Goal: Information Seeking & Learning: Learn about a topic

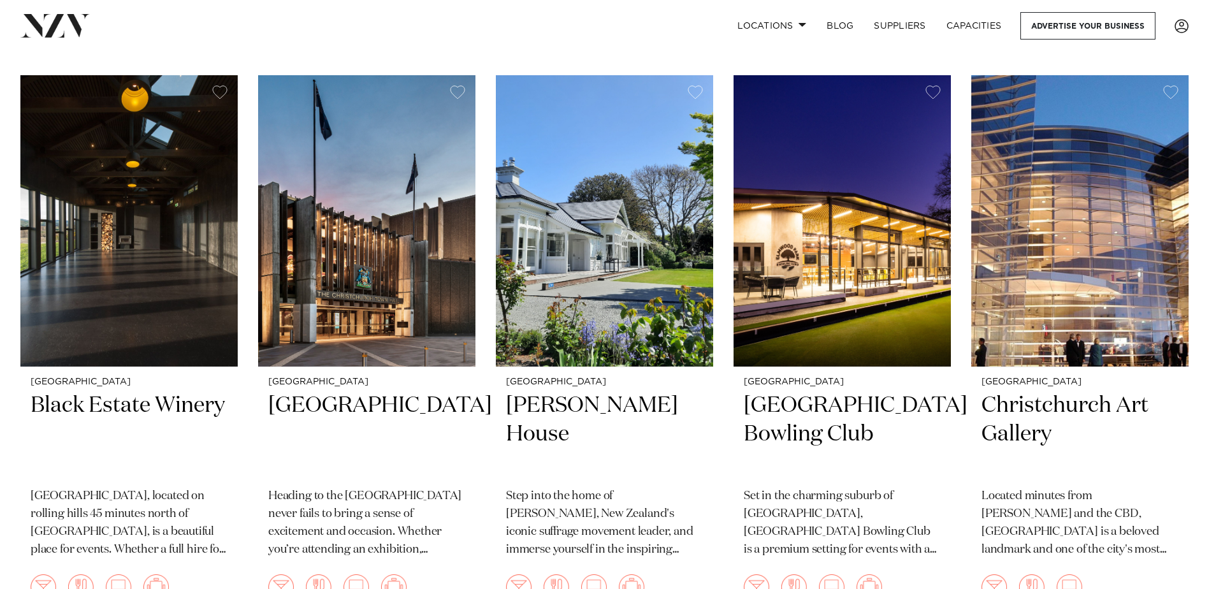
scroll to position [1140, 0]
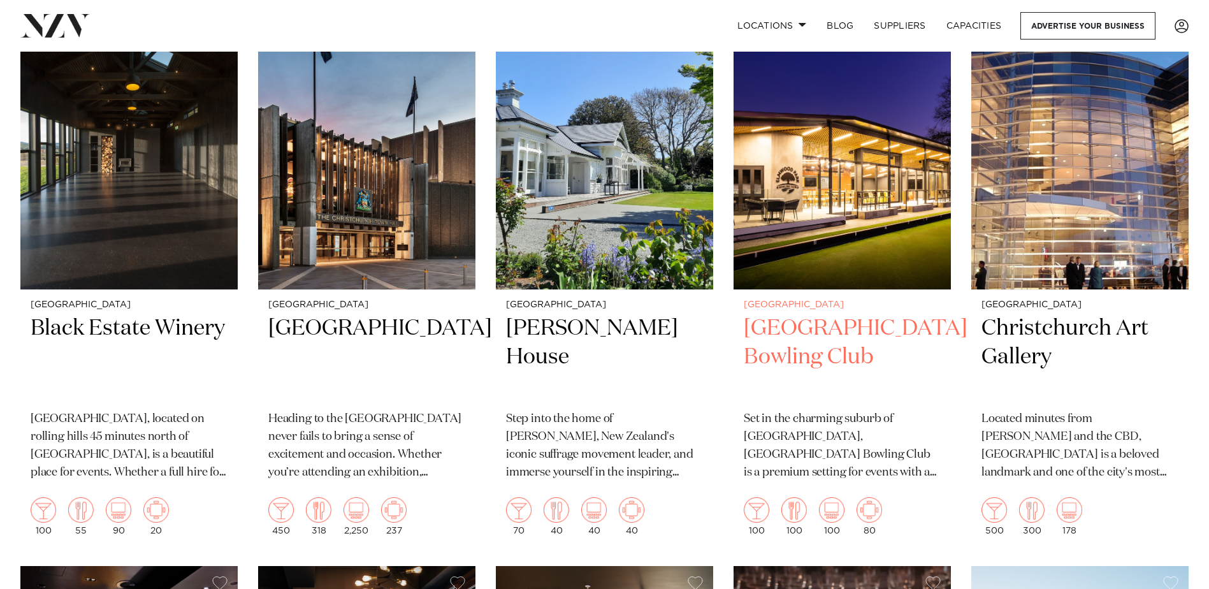
click at [802, 337] on h2 "[GEOGRAPHIC_DATA] Bowling Club" at bounding box center [842, 357] width 197 height 86
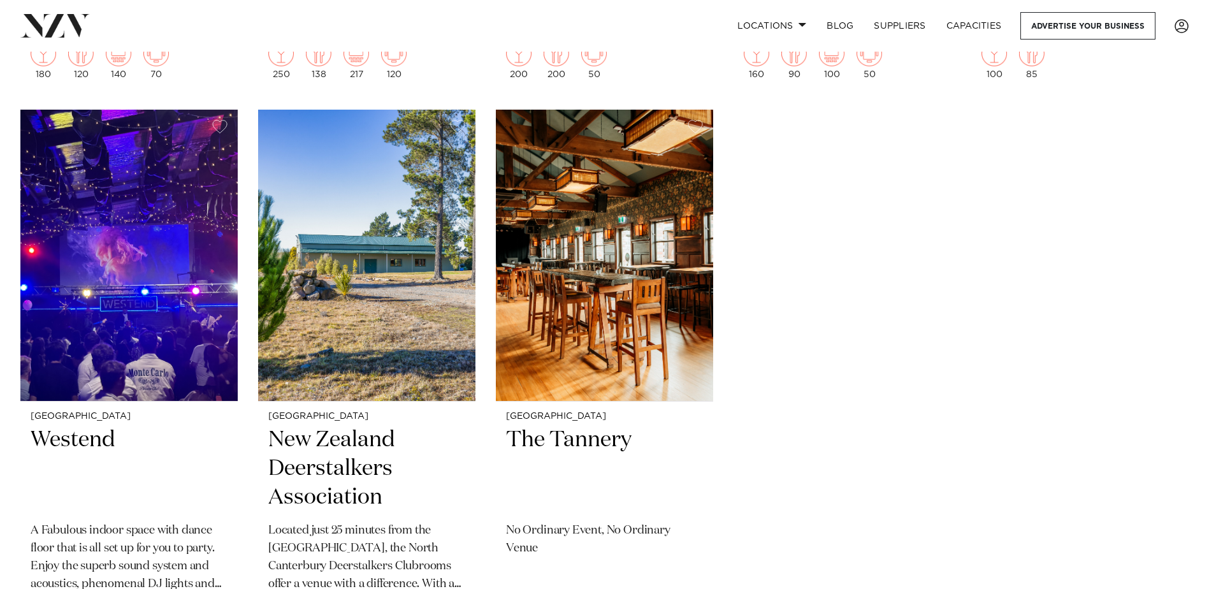
scroll to position [3377, 0]
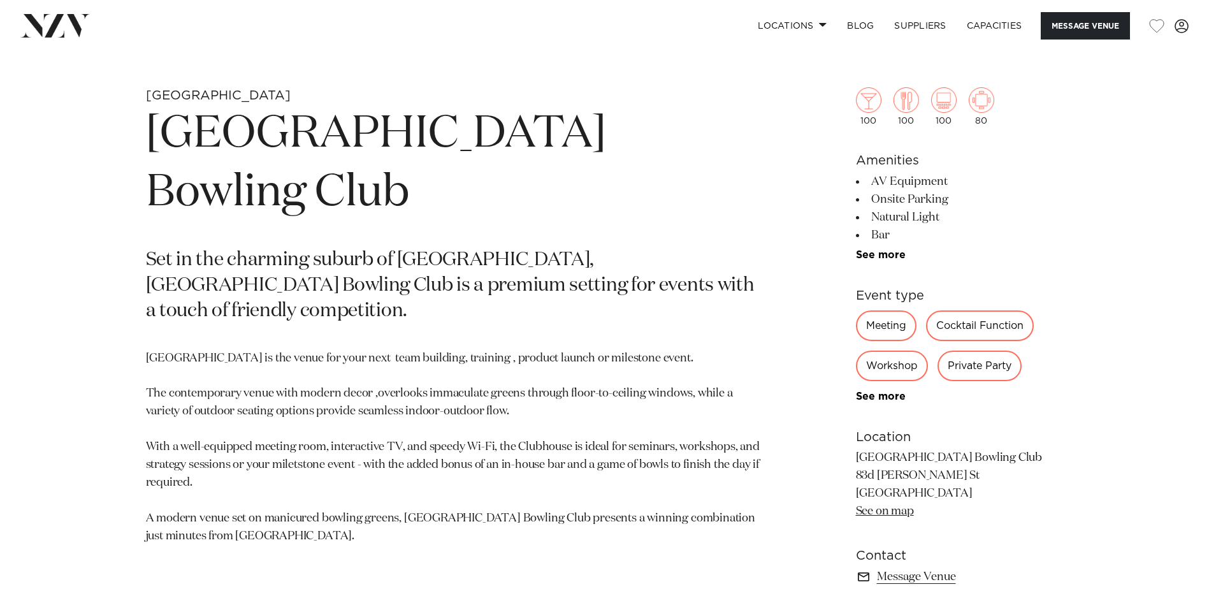
scroll to position [595, 0]
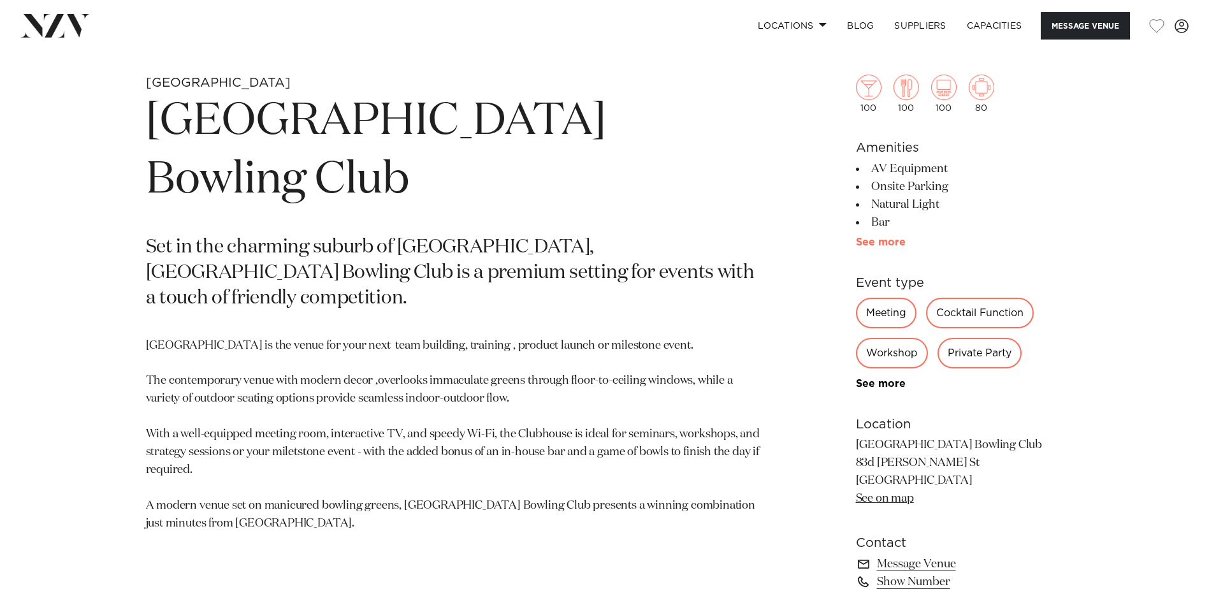
click at [877, 238] on link "See more" at bounding box center [905, 242] width 99 height 10
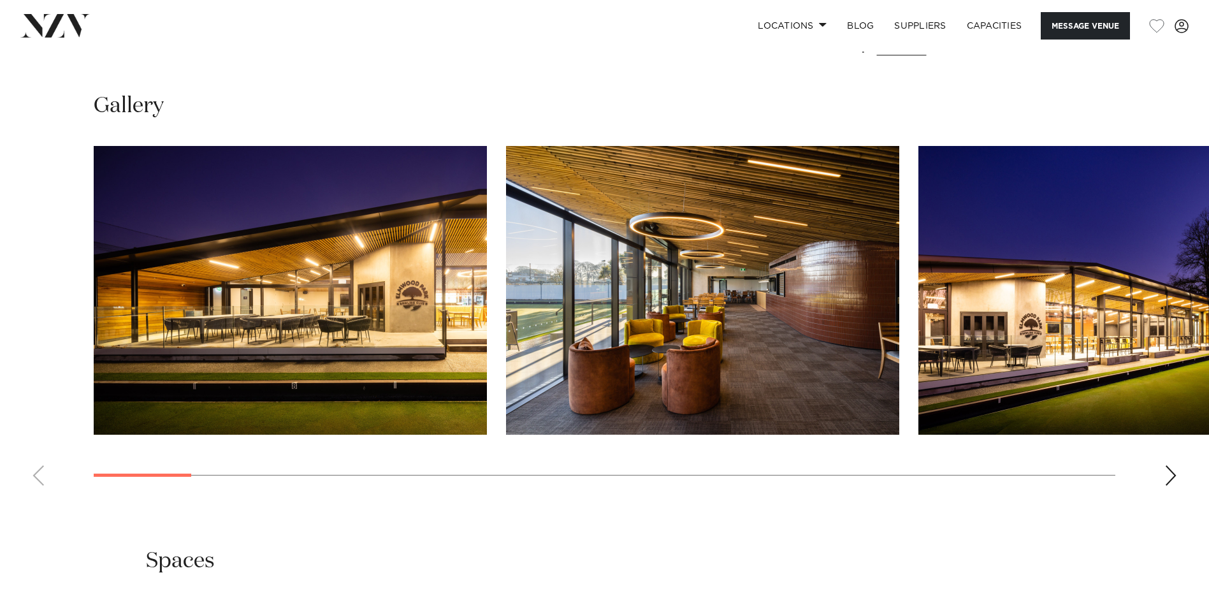
scroll to position [1439, 0]
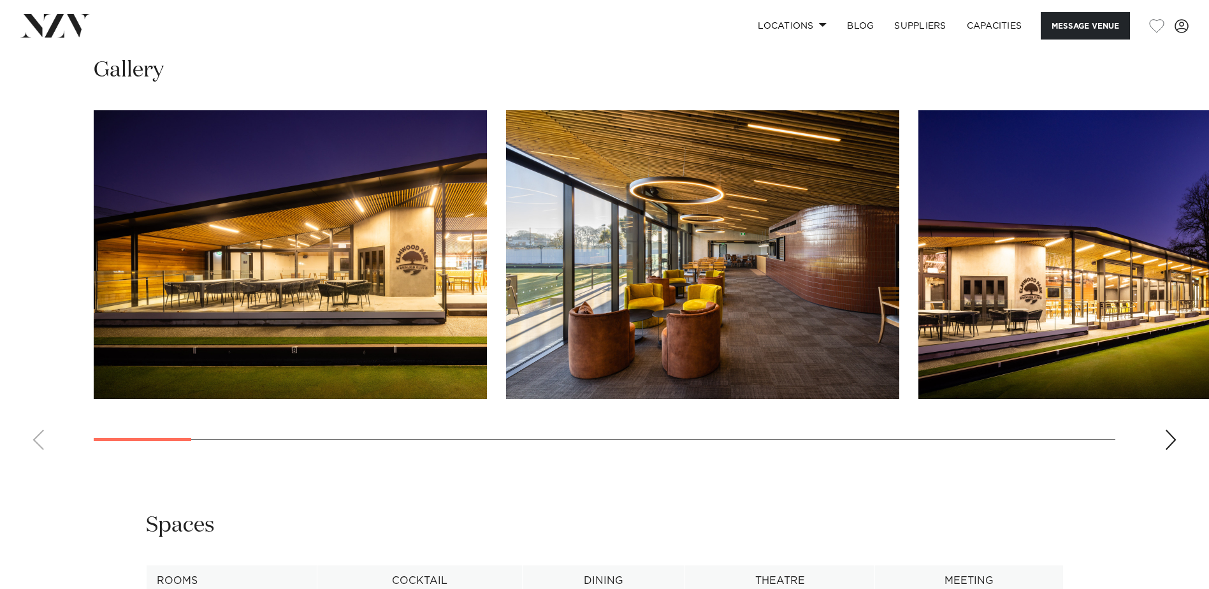
click at [1170, 438] on div "Next slide" at bounding box center [1171, 440] width 13 height 20
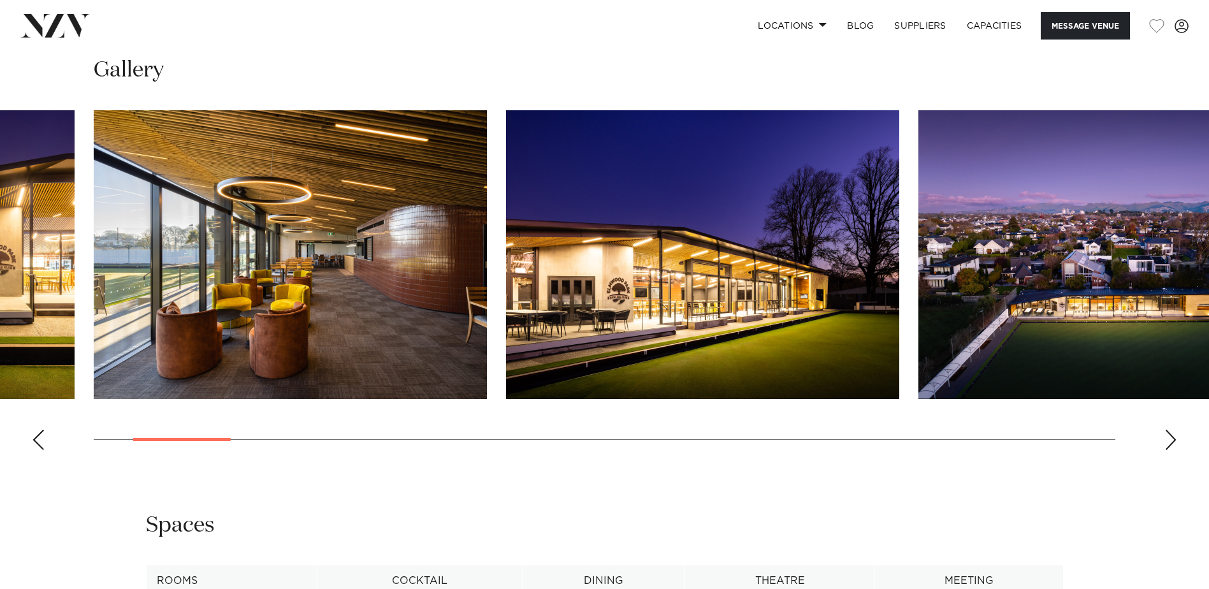
click at [1170, 438] on div "Next slide" at bounding box center [1171, 440] width 13 height 20
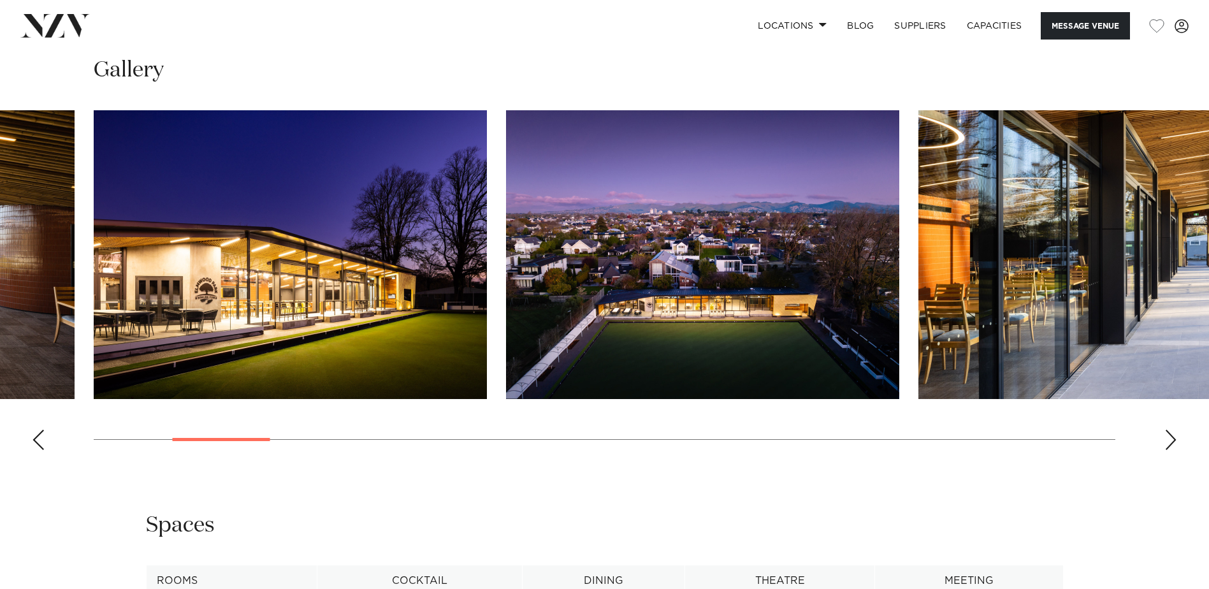
click at [1170, 438] on div "Next slide" at bounding box center [1171, 440] width 13 height 20
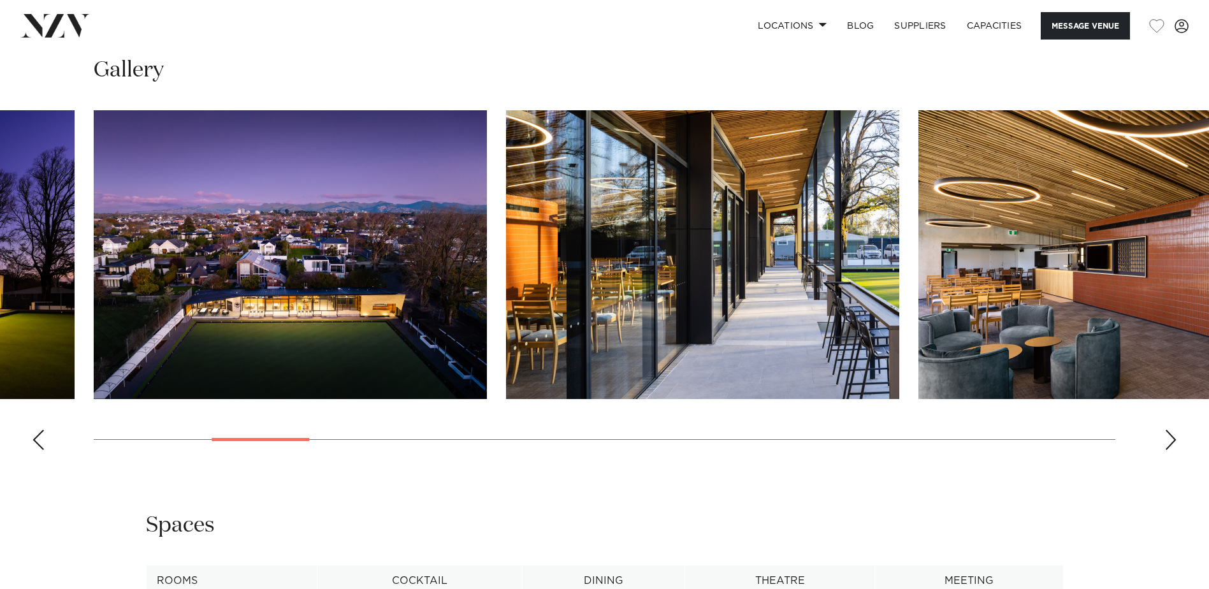
click at [1170, 438] on div "Next slide" at bounding box center [1171, 440] width 13 height 20
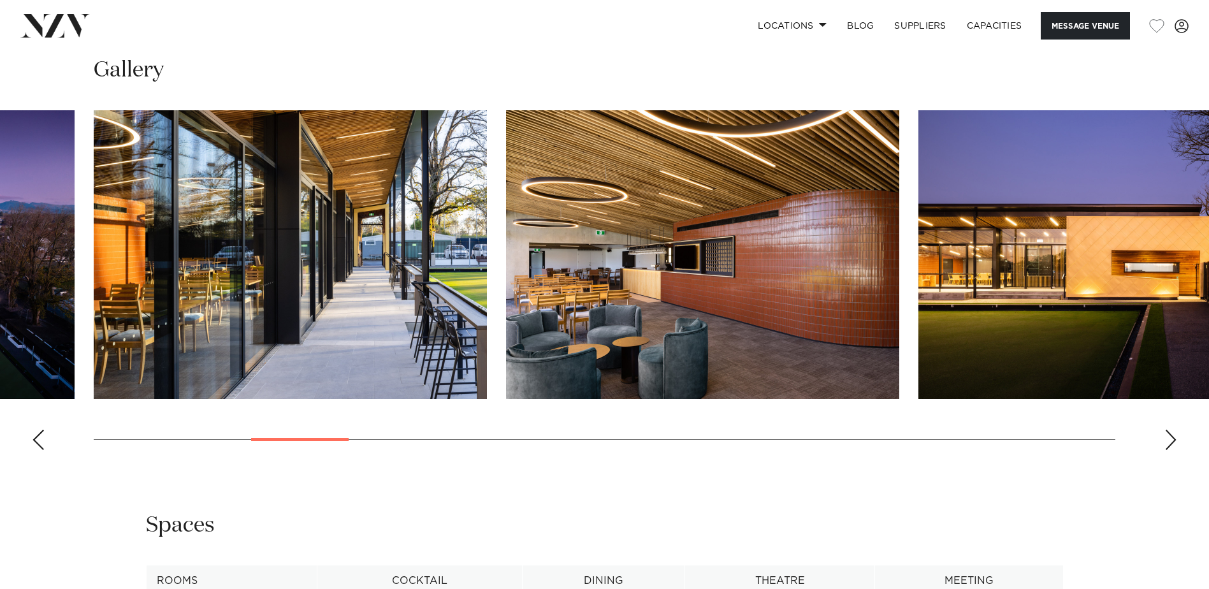
click at [1170, 438] on div "Next slide" at bounding box center [1171, 440] width 13 height 20
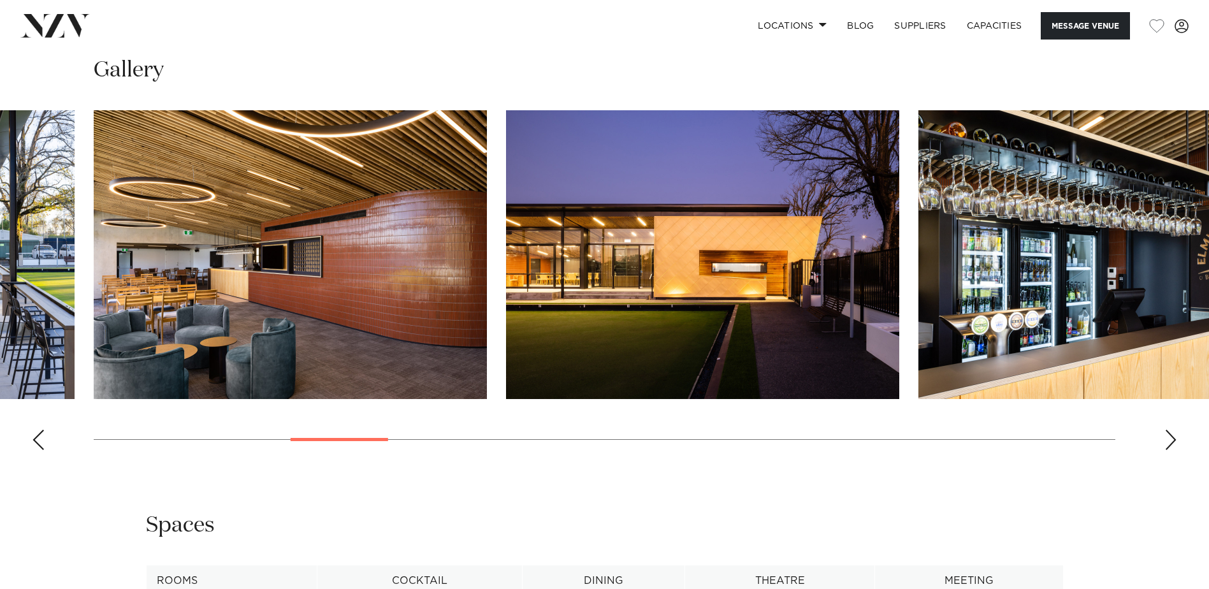
click at [1170, 438] on div "Next slide" at bounding box center [1171, 440] width 13 height 20
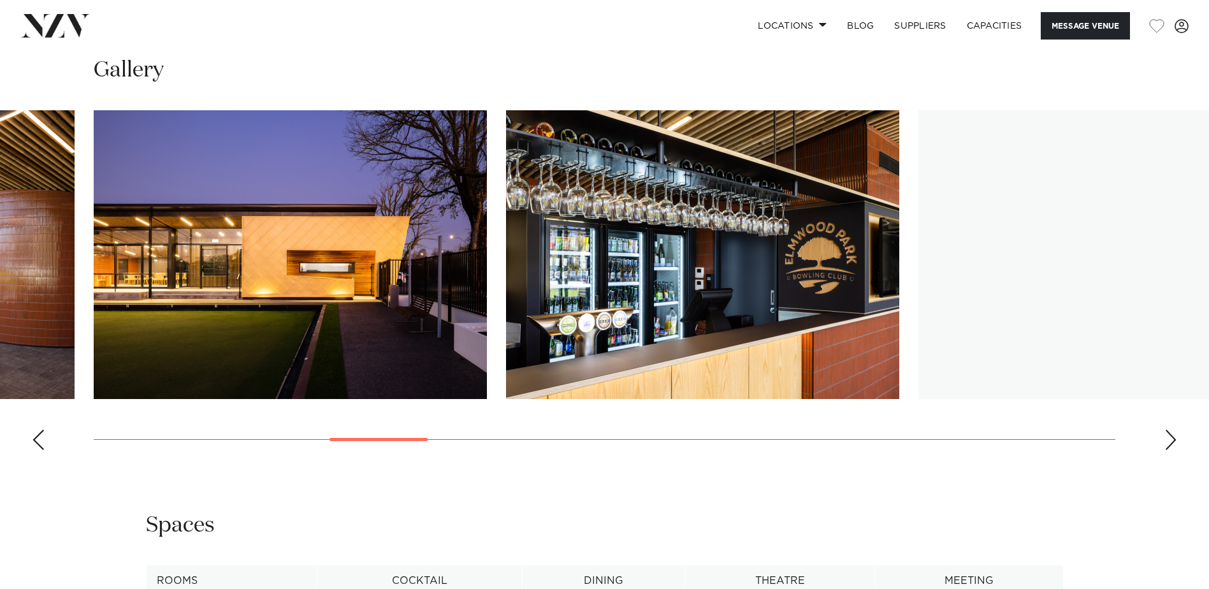
click at [1170, 438] on div "Next slide" at bounding box center [1171, 440] width 13 height 20
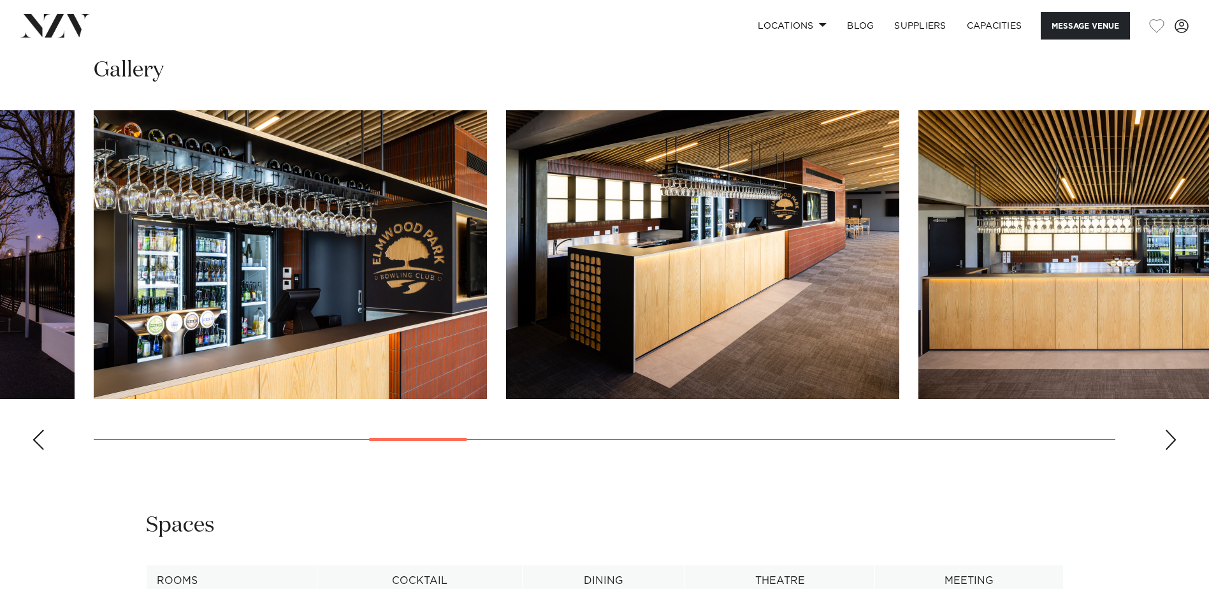
click at [1170, 438] on div "Next slide" at bounding box center [1171, 440] width 13 height 20
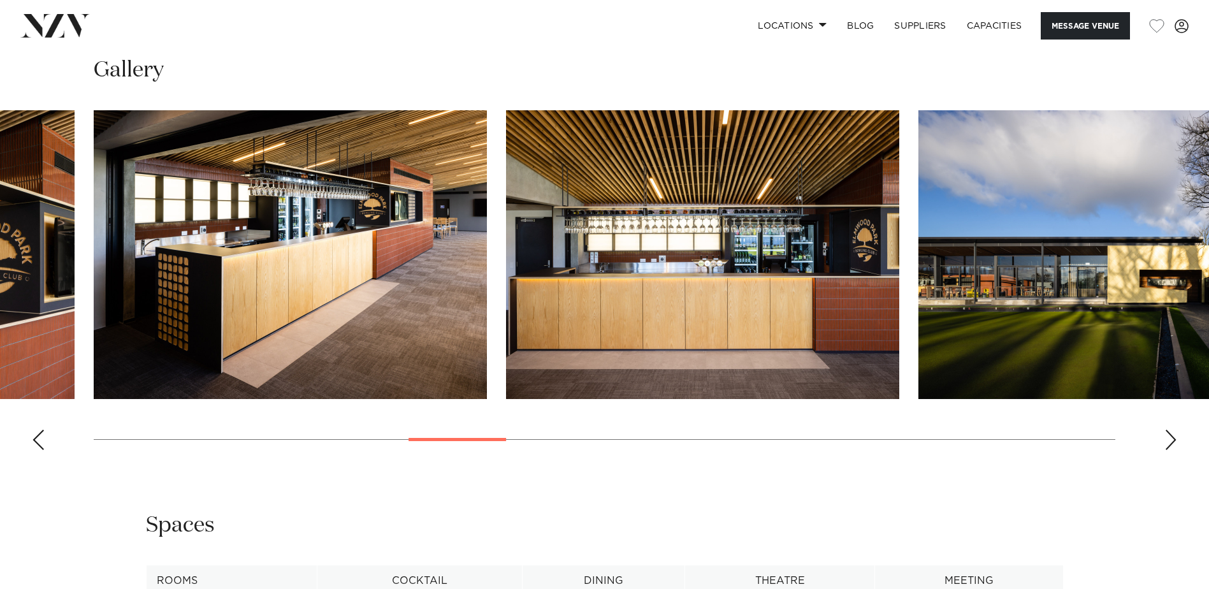
click at [1170, 438] on div "Next slide" at bounding box center [1171, 440] width 13 height 20
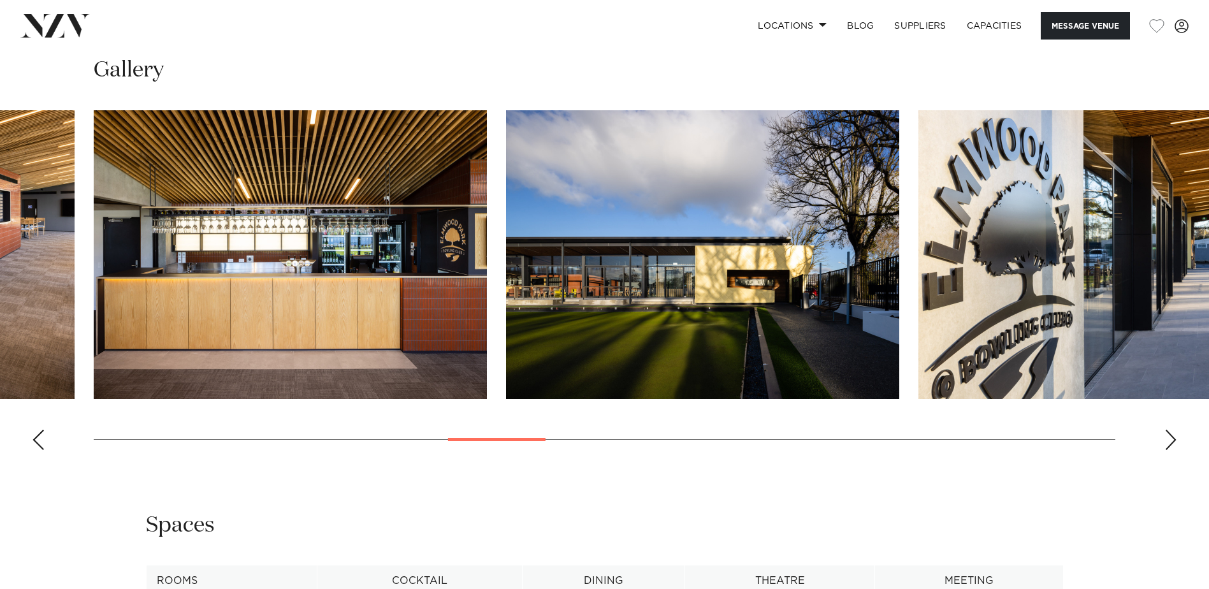
click at [1170, 438] on div "Next slide" at bounding box center [1171, 440] width 13 height 20
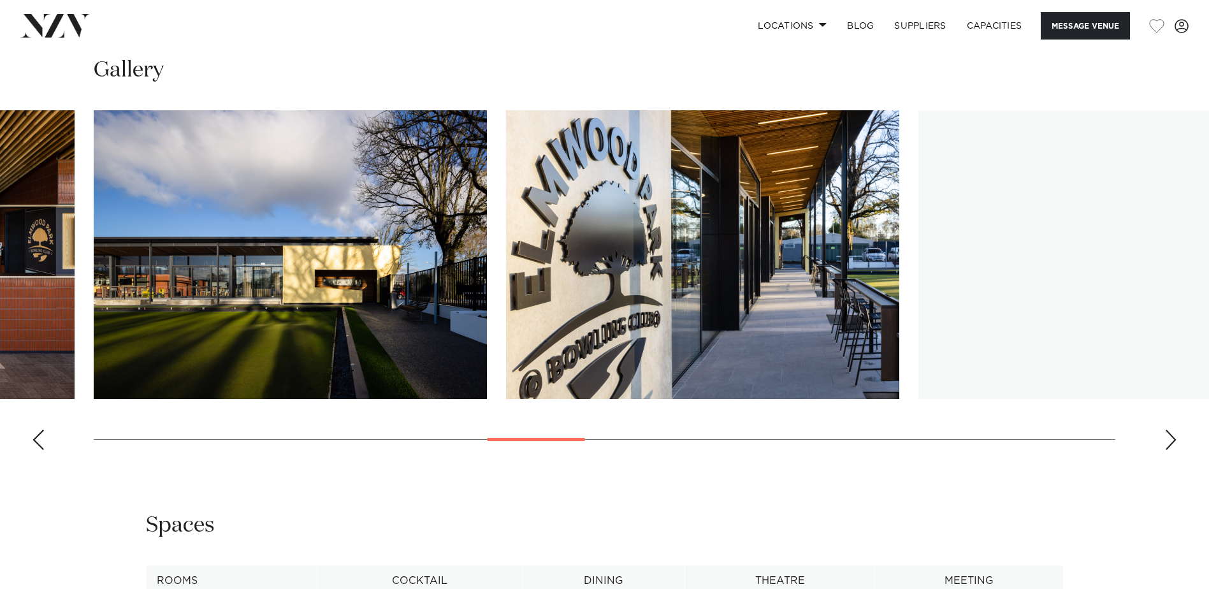
click at [1170, 438] on div "Next slide" at bounding box center [1171, 440] width 13 height 20
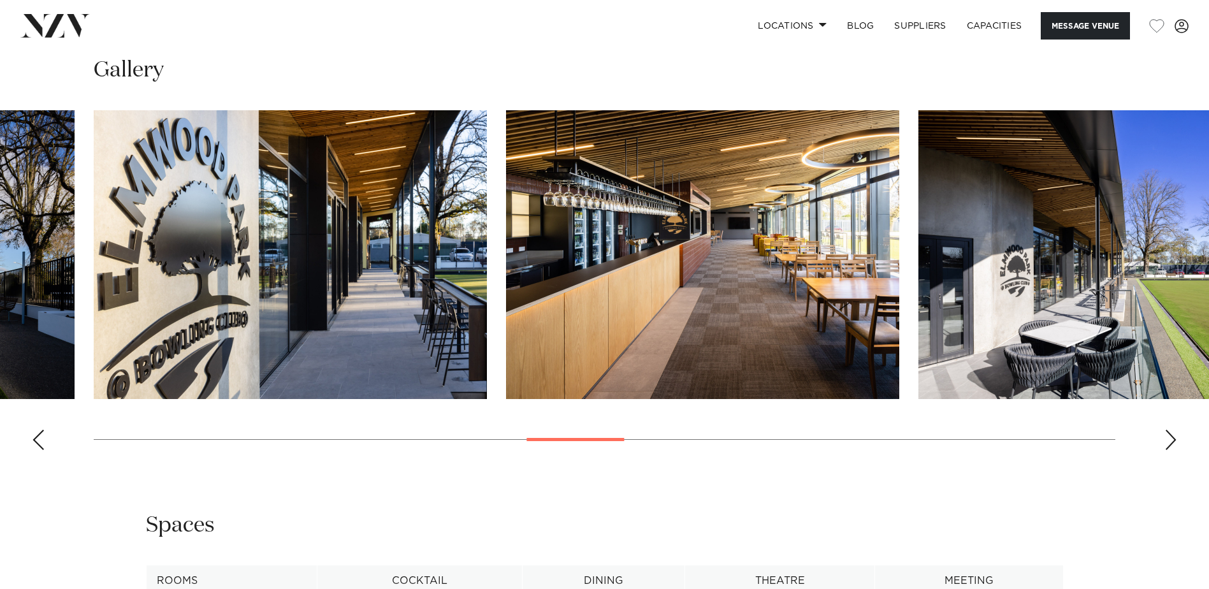
click at [1170, 438] on div "Next slide" at bounding box center [1171, 440] width 13 height 20
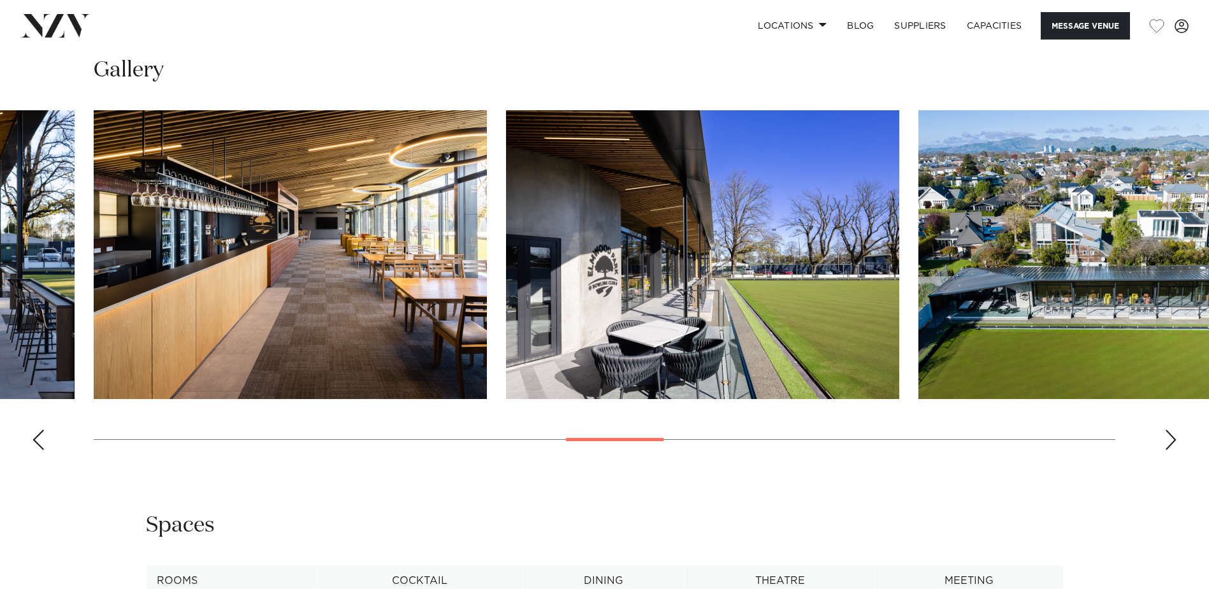
click at [1170, 438] on div "Next slide" at bounding box center [1171, 440] width 13 height 20
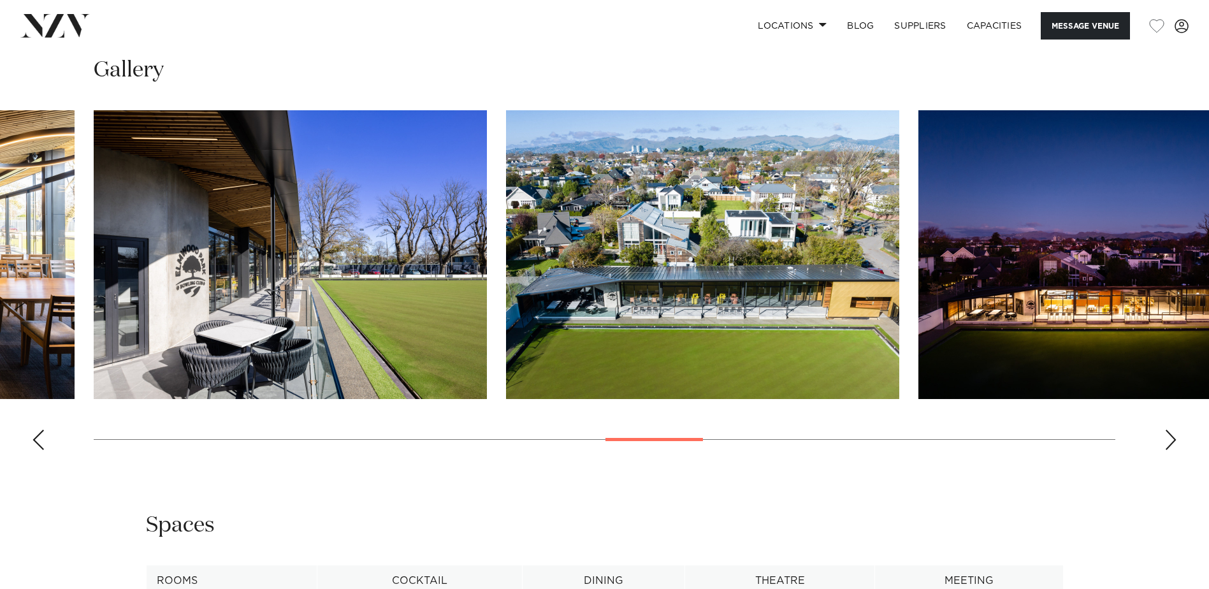
click at [1170, 438] on div "Next slide" at bounding box center [1171, 440] width 13 height 20
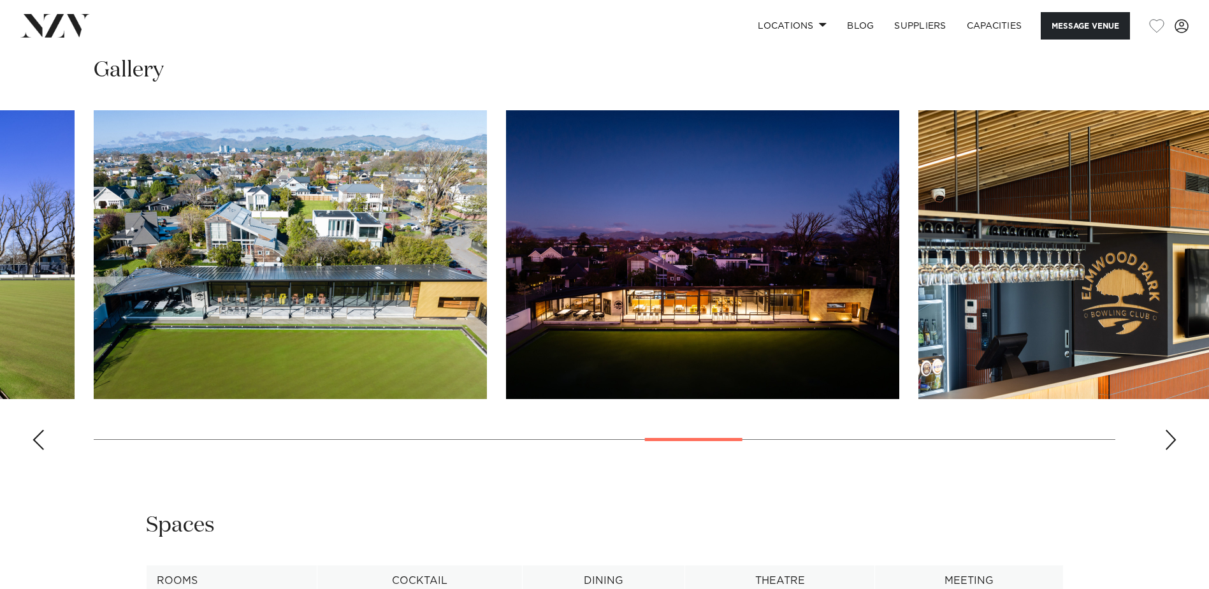
click at [1170, 438] on div "Next slide" at bounding box center [1171, 440] width 13 height 20
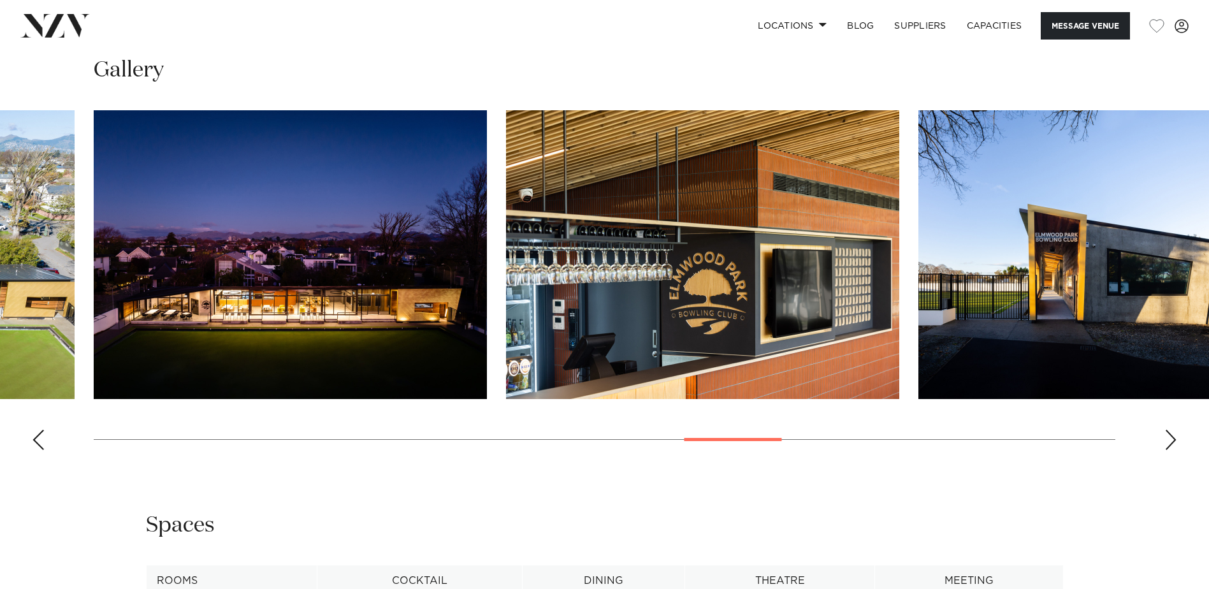
click at [1170, 438] on div "Next slide" at bounding box center [1171, 440] width 13 height 20
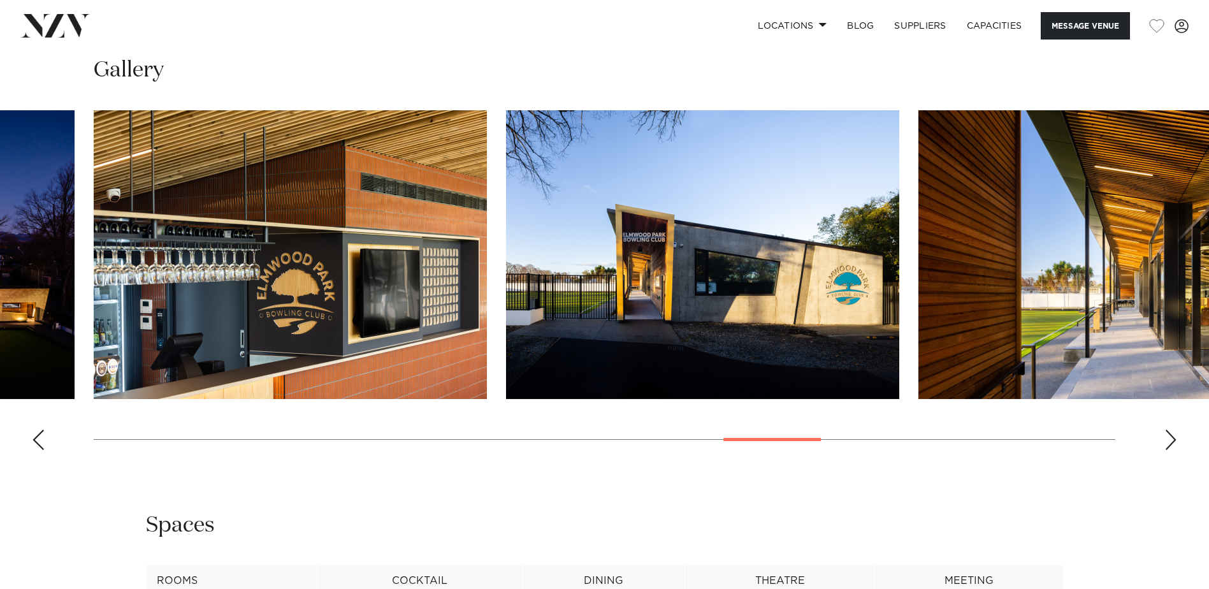
click at [1170, 438] on div "Next slide" at bounding box center [1171, 440] width 13 height 20
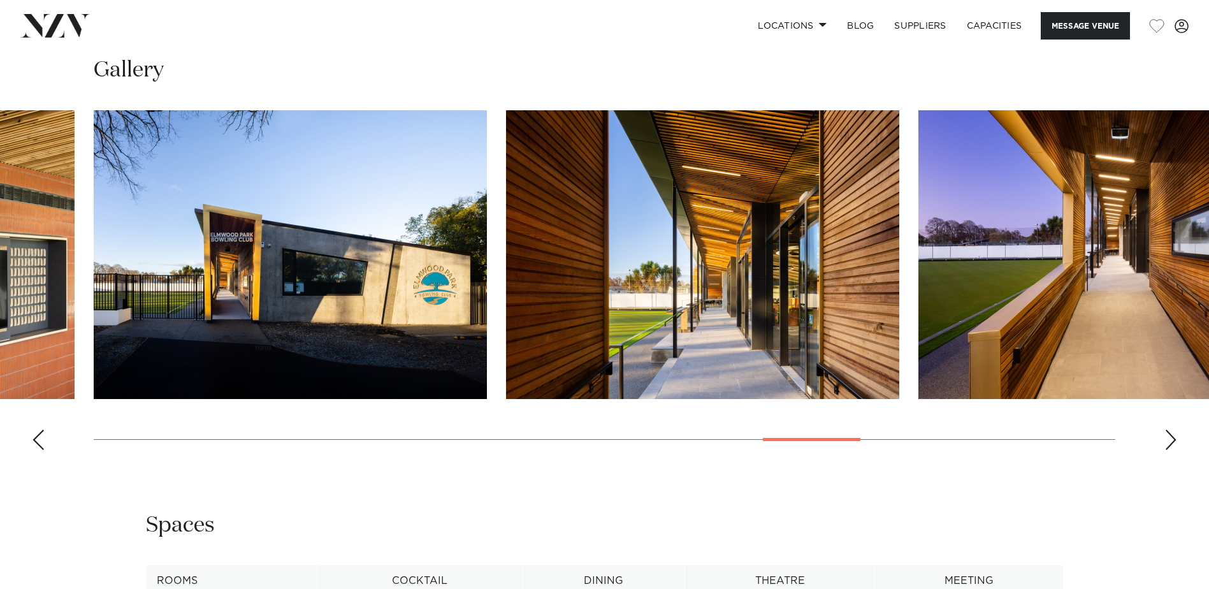
click at [1170, 438] on div "Next slide" at bounding box center [1171, 440] width 13 height 20
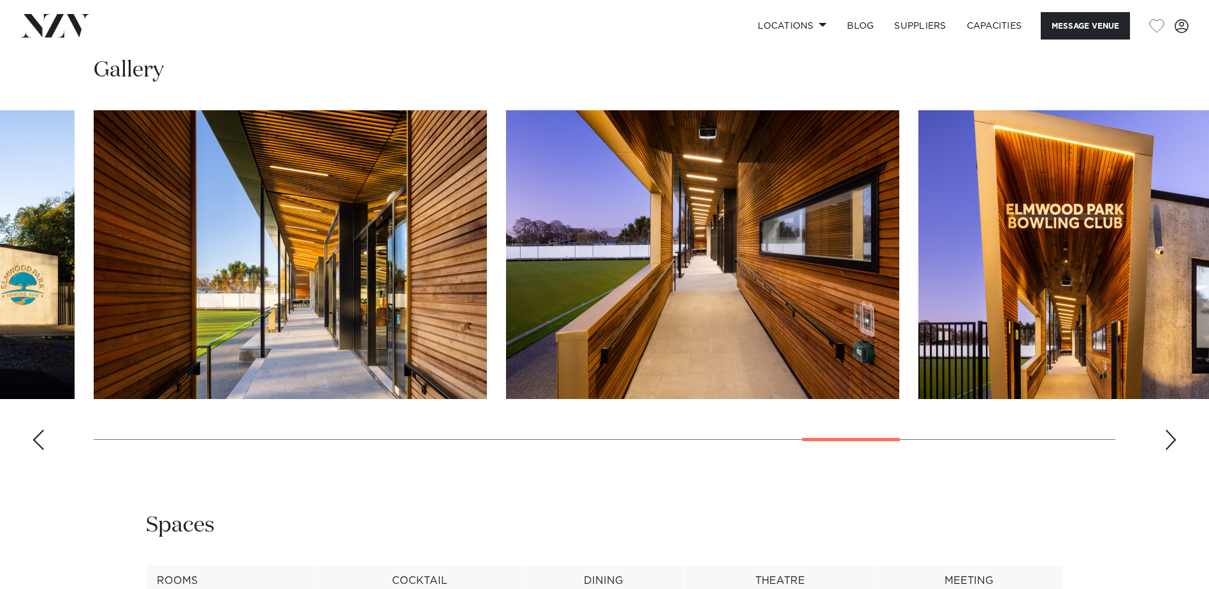
click at [1170, 438] on div "Next slide" at bounding box center [1171, 440] width 13 height 20
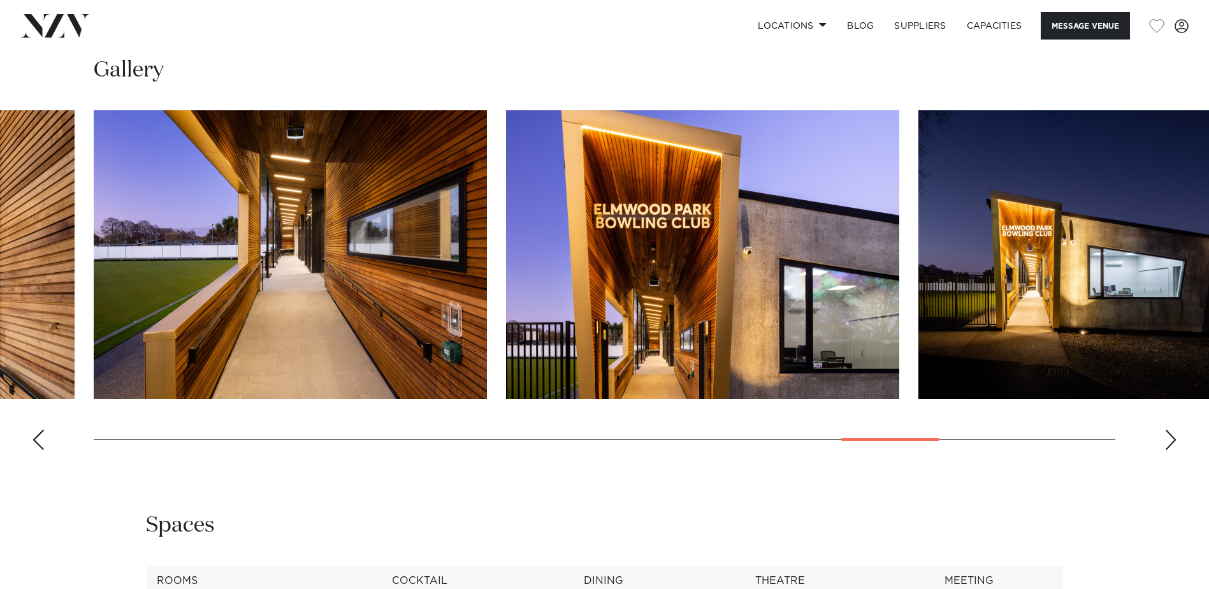
click at [1170, 438] on div "Next slide" at bounding box center [1171, 440] width 13 height 20
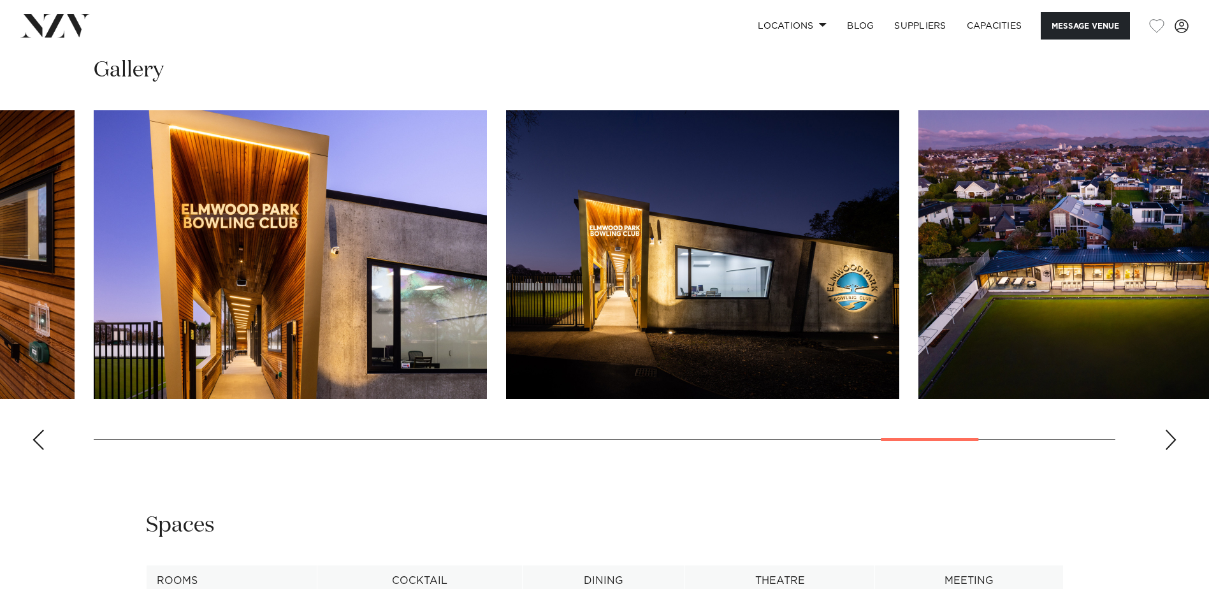
click at [1170, 438] on div "Next slide" at bounding box center [1171, 440] width 13 height 20
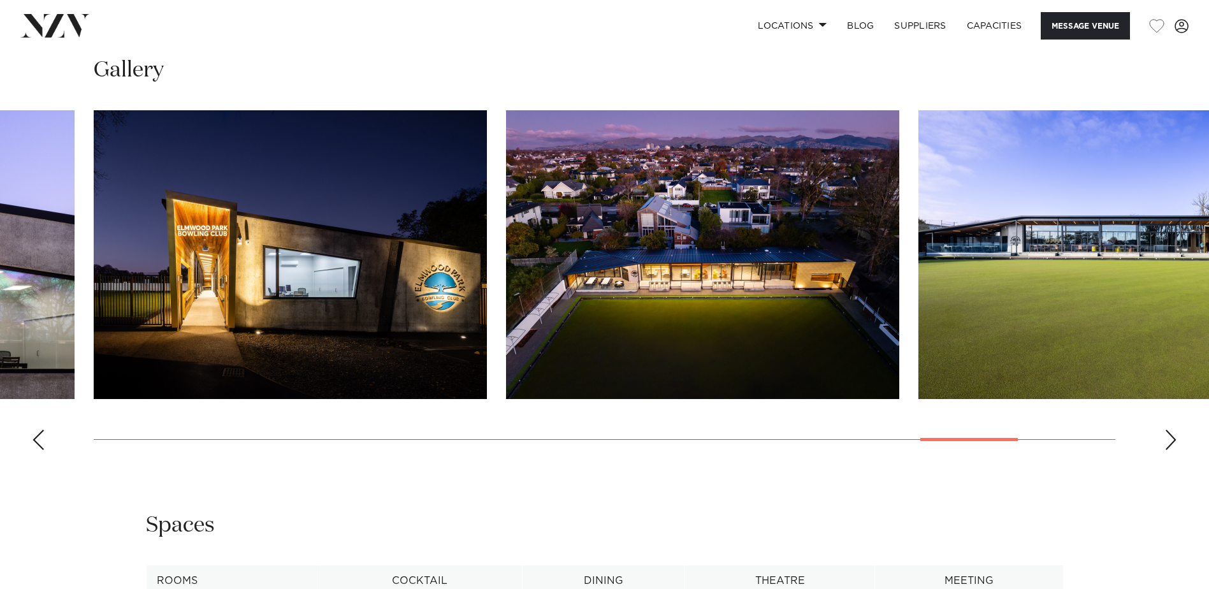
click at [1170, 438] on div "Next slide" at bounding box center [1171, 440] width 13 height 20
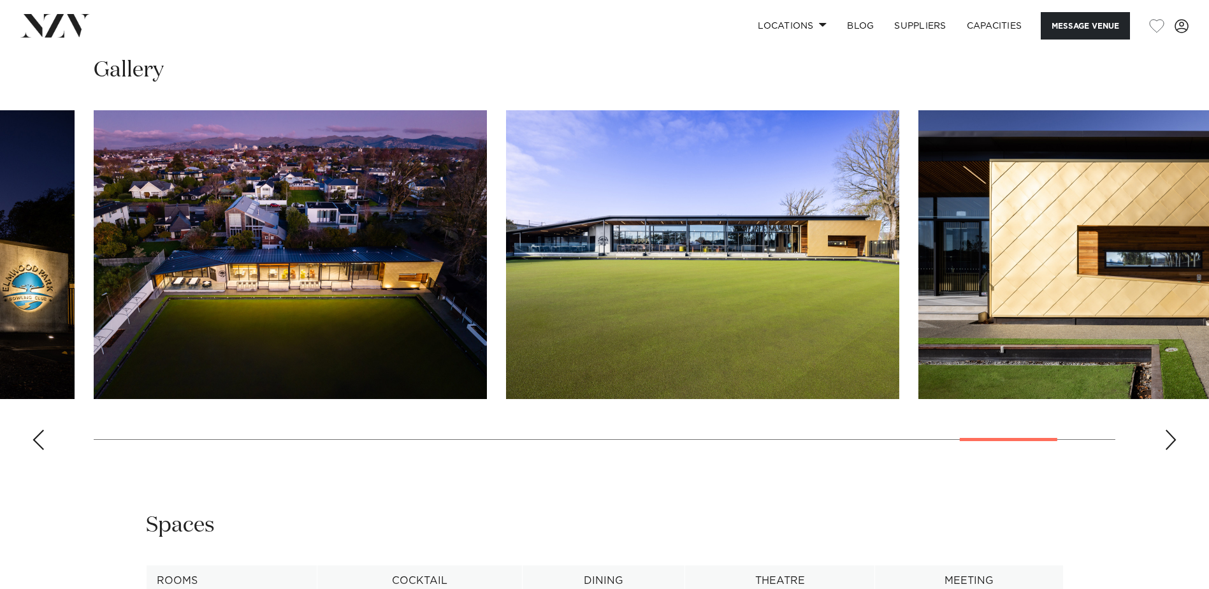
click at [1170, 438] on div "Next slide" at bounding box center [1171, 440] width 13 height 20
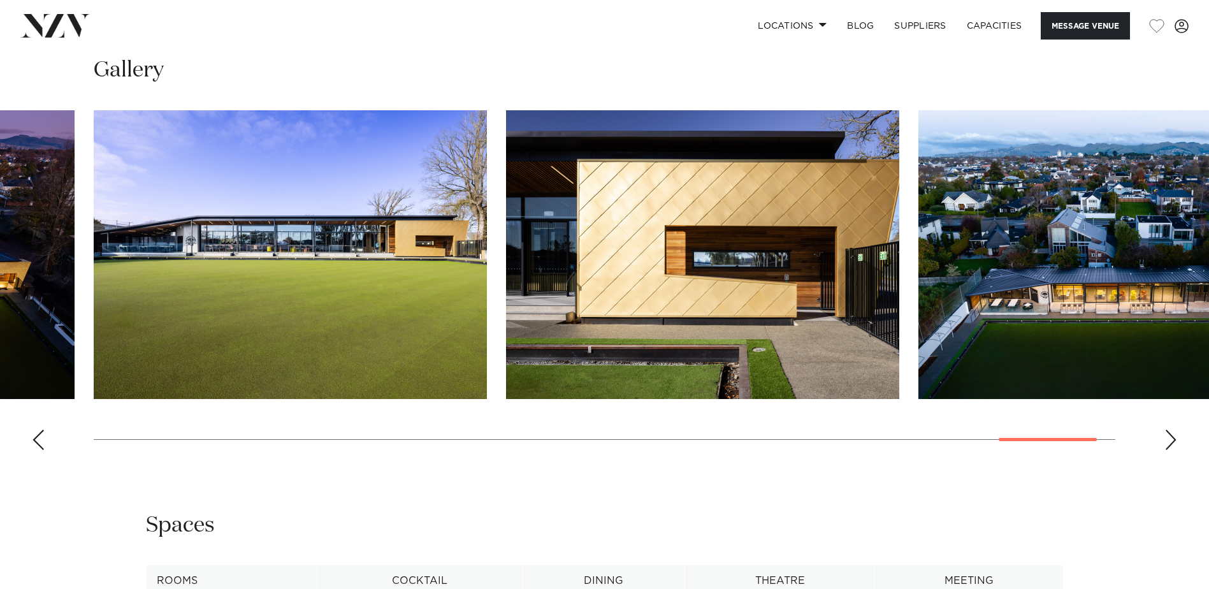
click at [1170, 438] on div "Next slide" at bounding box center [1171, 440] width 13 height 20
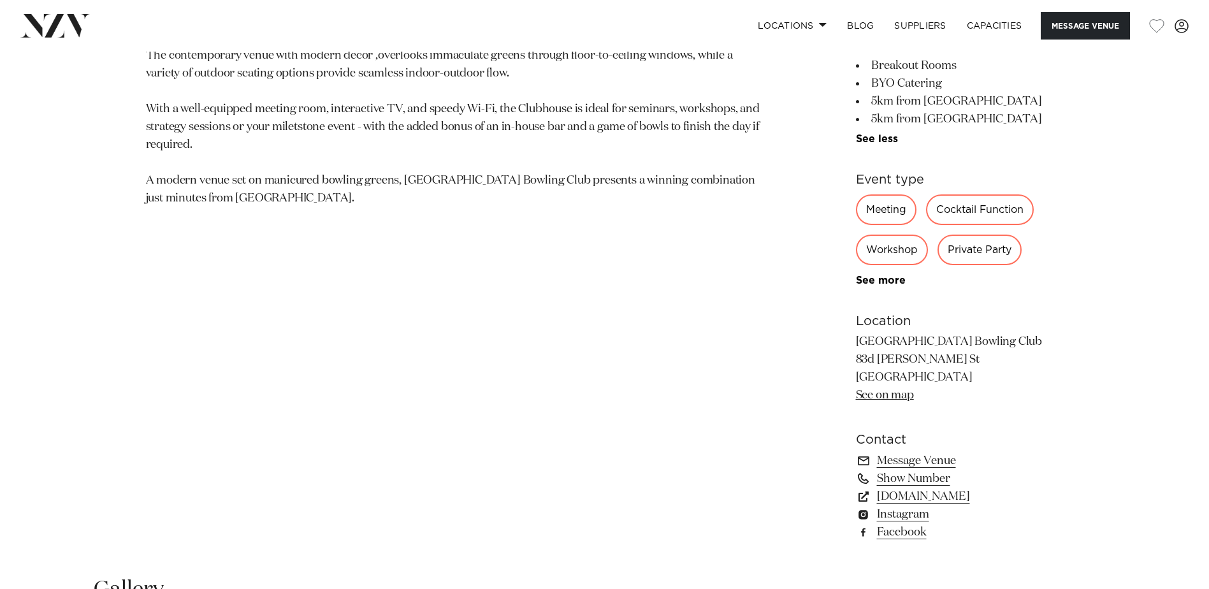
scroll to position [927, 0]
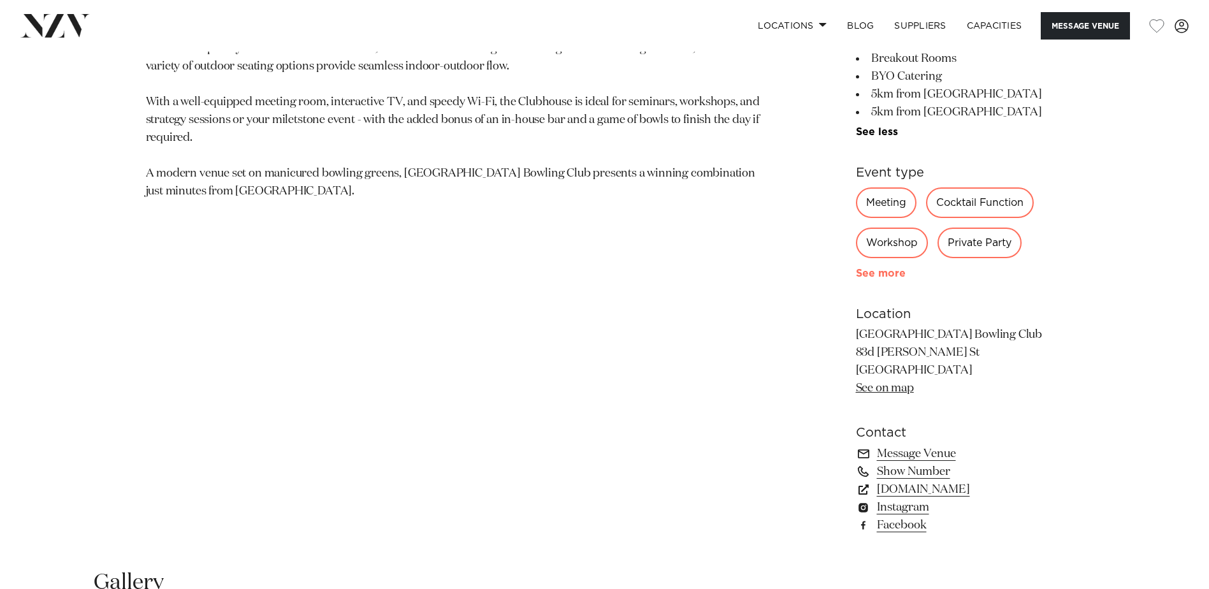
click at [886, 272] on link "See more" at bounding box center [905, 273] width 99 height 10
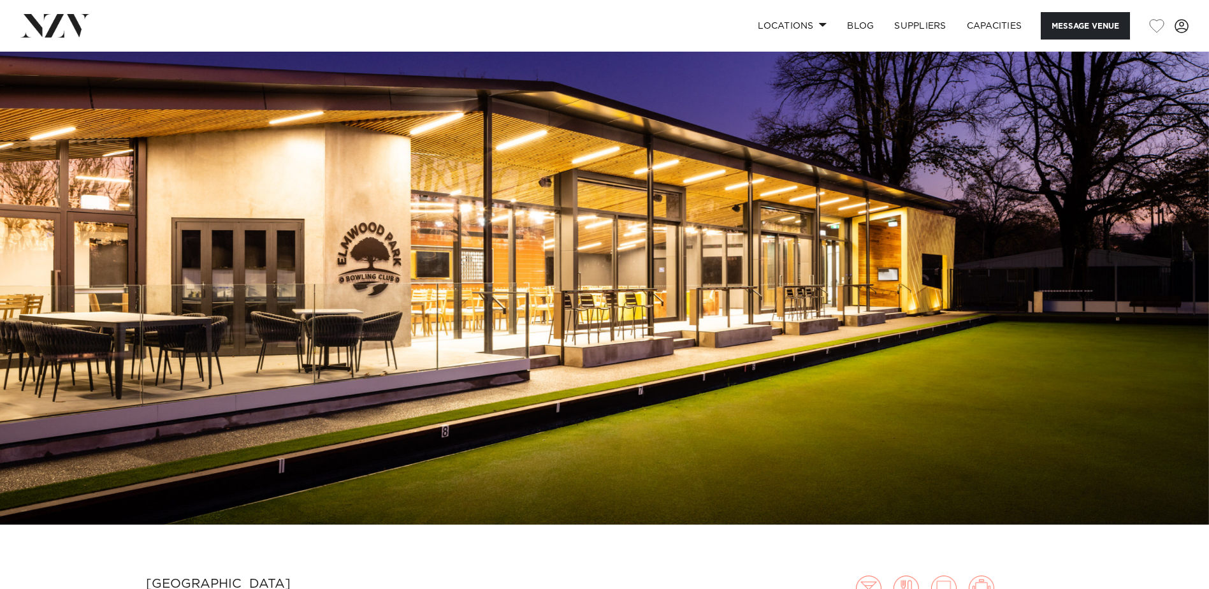
scroll to position [0, 0]
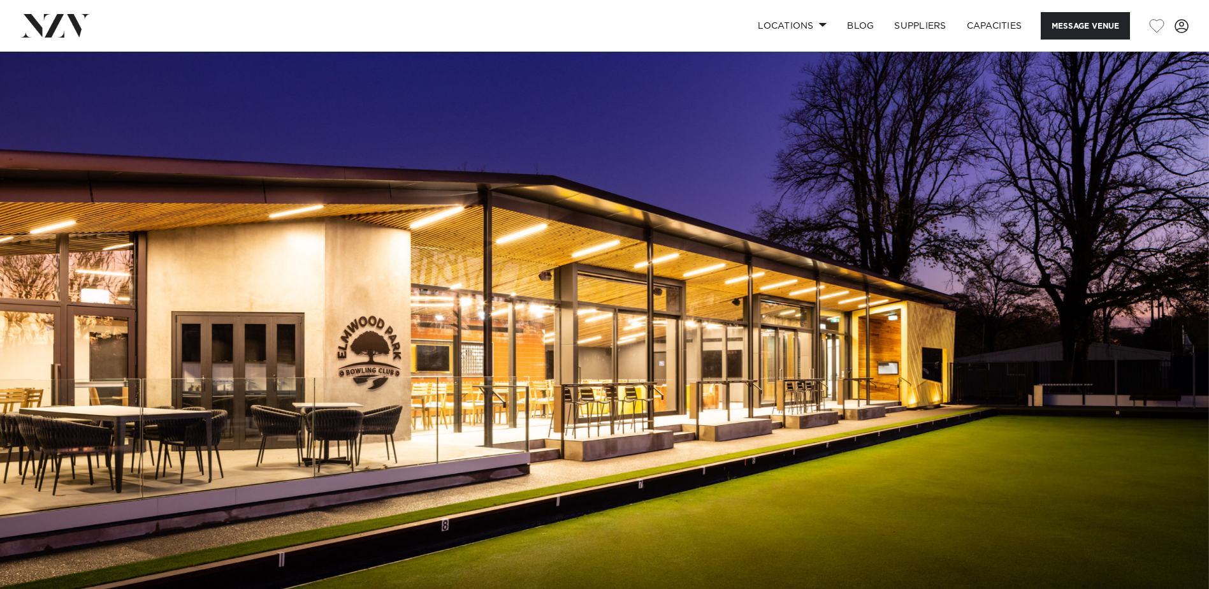
drag, startPoint x: 660, startPoint y: 308, endPoint x: 505, endPoint y: 305, distance: 154.9
click at [505, 305] on img at bounding box center [604, 335] width 1209 height 567
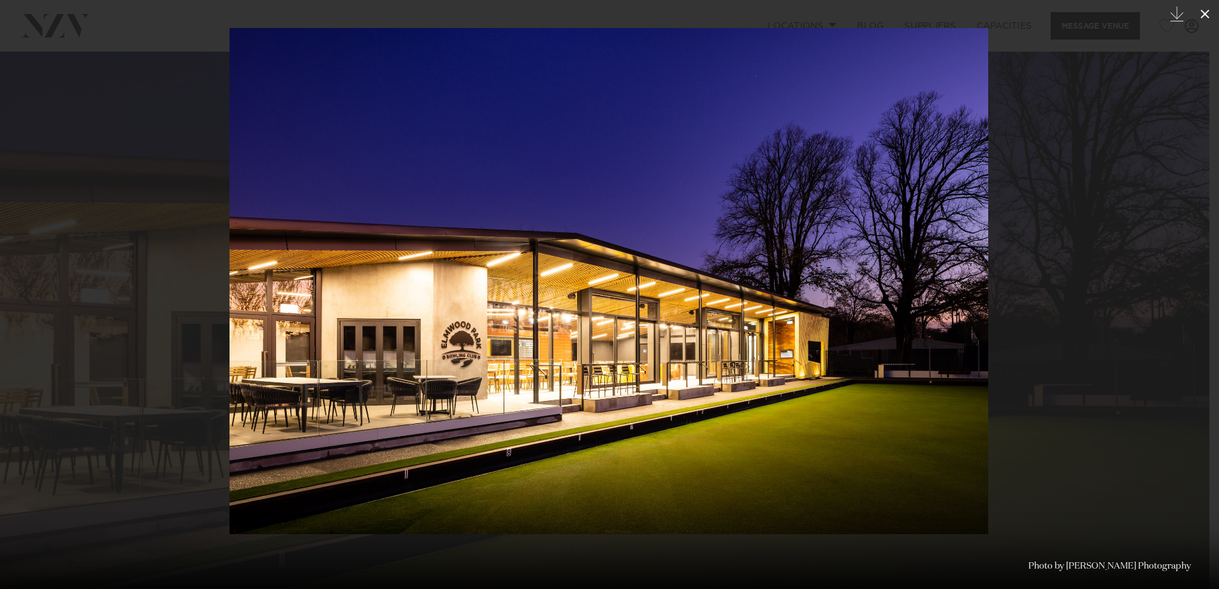
click at [1200, 13] on icon at bounding box center [1204, 13] width 15 height 15
